Goal: Find contact information: Find contact information

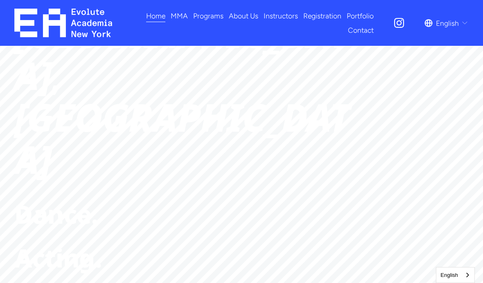
scroll to position [149, 0]
click at [65, 242] on span "Acting." at bounding box center [57, 259] width 87 height 34
click at [88, 242] on span "Acting." at bounding box center [57, 259] width 87 height 34
click at [81, 242] on span "Acting." at bounding box center [57, 259] width 87 height 34
click at [82, 242] on span "Acting." at bounding box center [57, 259] width 87 height 34
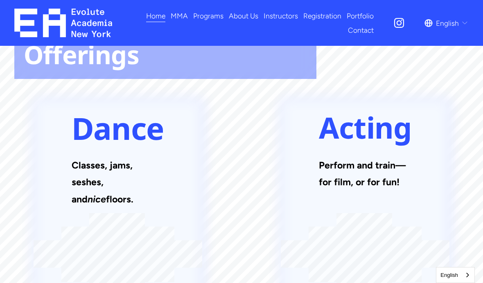
scroll to position [836, 0]
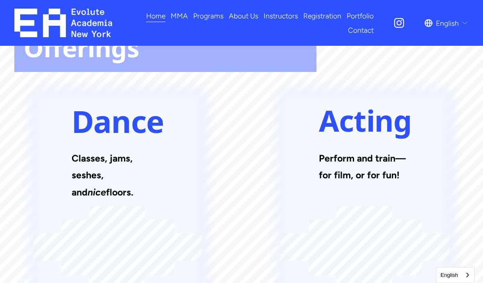
scroll to position [841, 0]
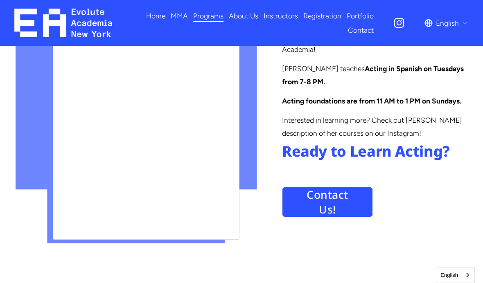
scroll to position [936, 0]
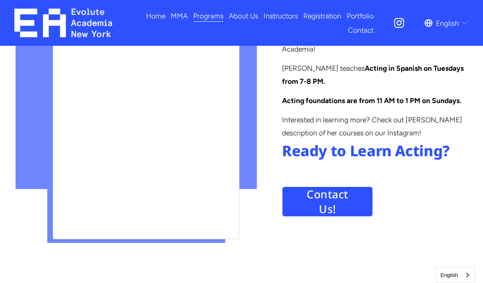
click at [360, 191] on link "Contact Us!" at bounding box center [327, 202] width 91 height 30
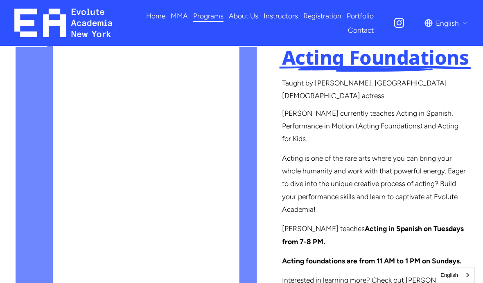
scroll to position [768, 0]
